Goal: Task Accomplishment & Management: Complete application form

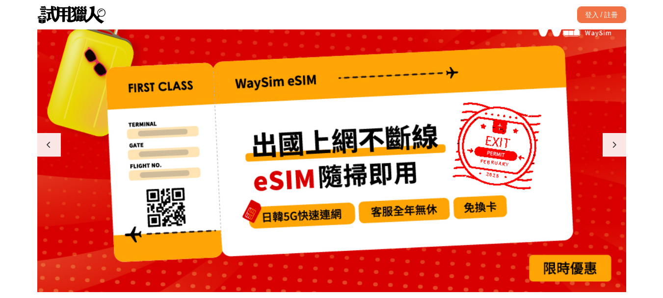
scroll to position [49, 0]
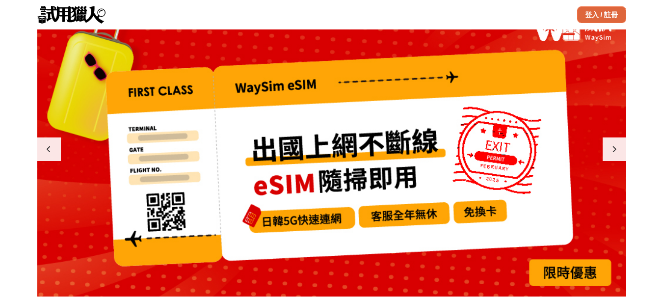
click at [591, 11] on div "登入 / 註冊" at bounding box center [601, 14] width 49 height 17
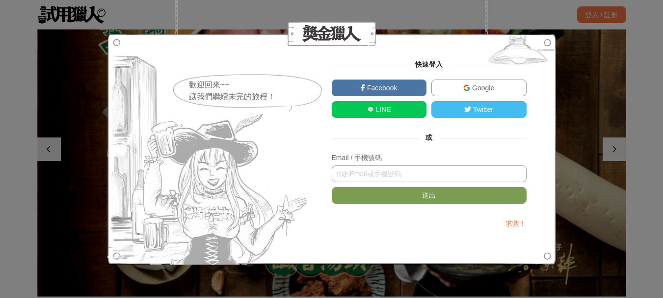
scroll to position [0, 589]
click at [370, 169] on input "text" at bounding box center [429, 173] width 195 height 17
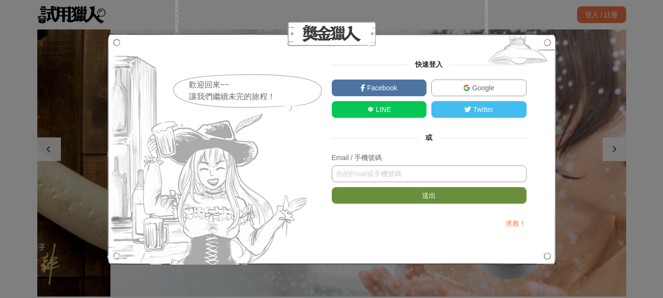
type input "joyce.chiaoyi@gmail.com"
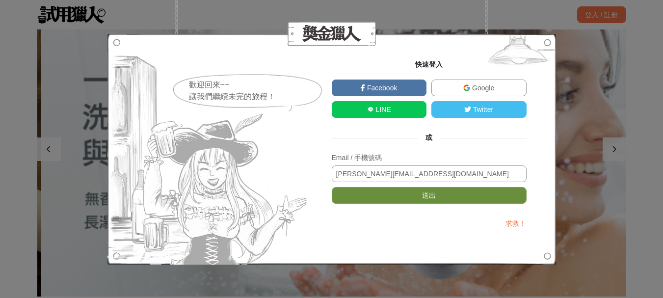
scroll to position [0, 1177]
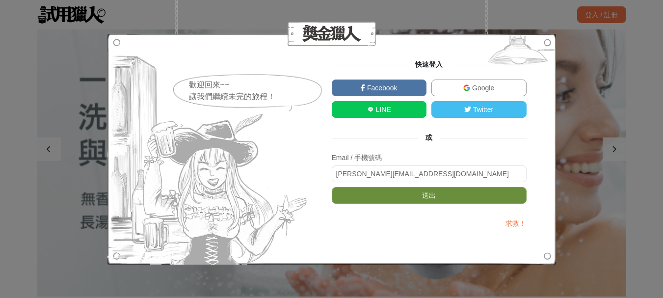
click at [390, 199] on button "送出" at bounding box center [429, 195] width 195 height 17
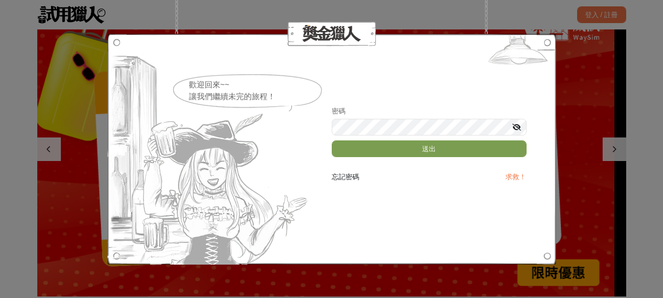
scroll to position [0, 0]
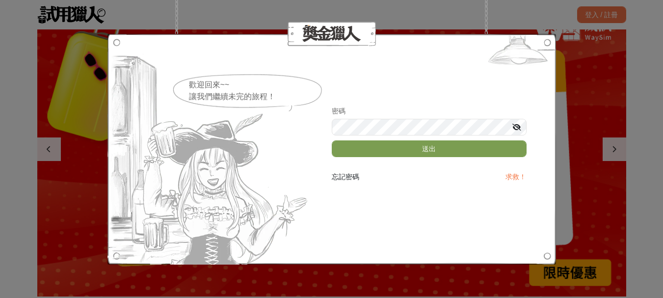
drag, startPoint x: 402, startPoint y: 199, endPoint x: 403, endPoint y: 190, distance: 8.9
click at [402, 199] on div at bounding box center [331, 149] width 448 height 231
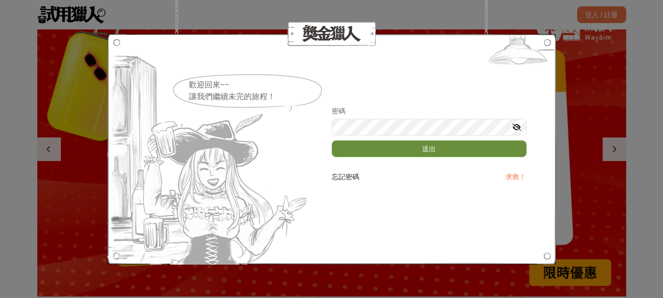
click at [398, 145] on button "送出" at bounding box center [429, 148] width 195 height 17
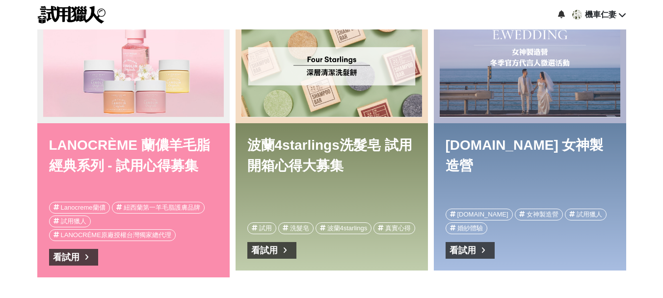
scroll to position [0, 588]
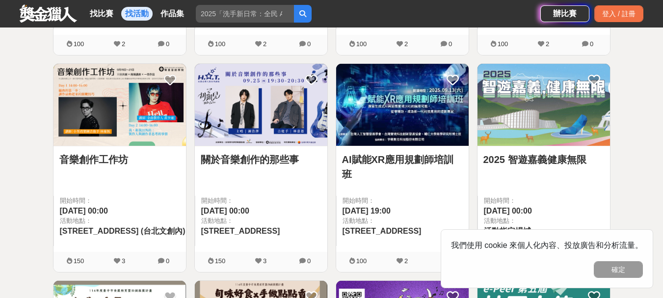
scroll to position [589, 0]
